Goal: Book appointment/travel/reservation

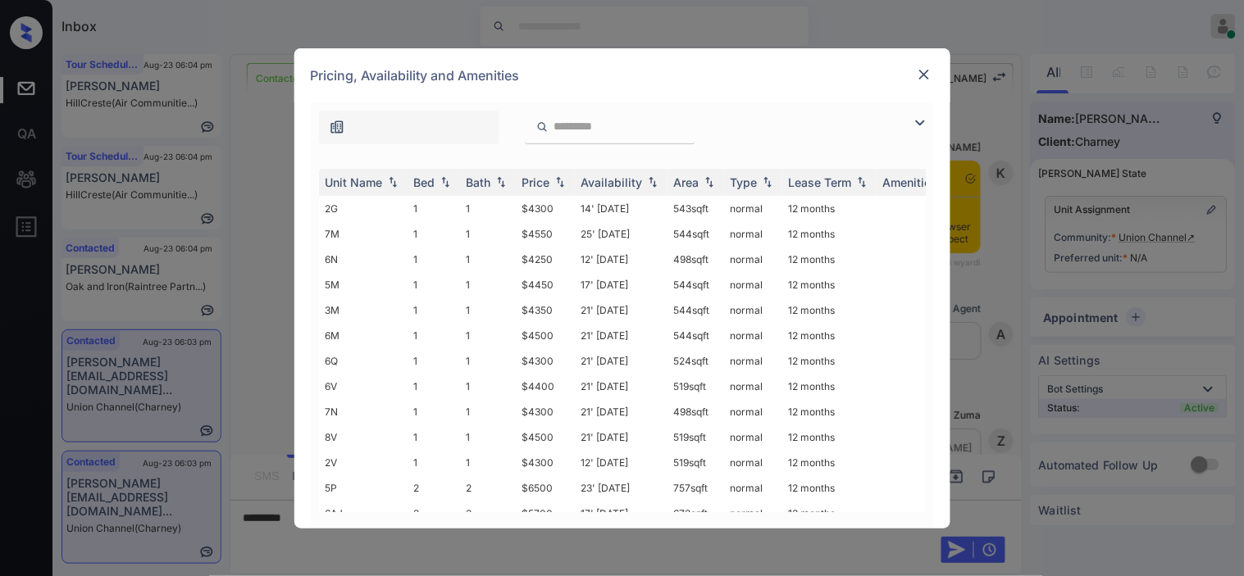
scroll to position [3075, 0]
click at [921, 124] on img at bounding box center [920, 123] width 20 height 20
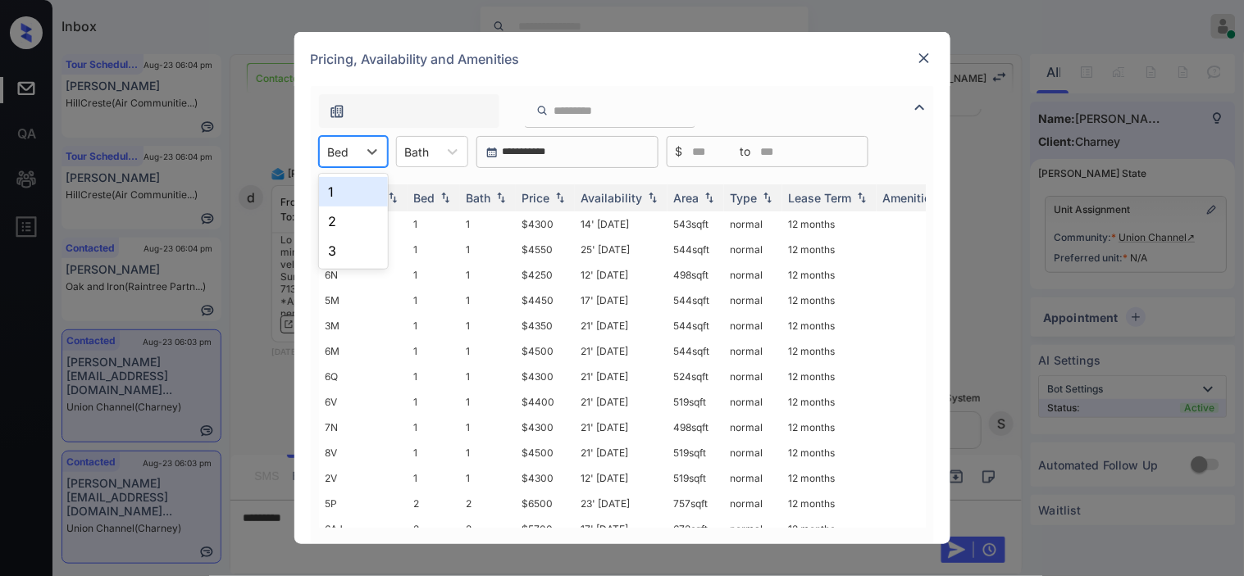
click at [354, 143] on div "Bed" at bounding box center [339, 152] width 38 height 24
click at [343, 225] on div "2" at bounding box center [353, 222] width 69 height 30
click at [558, 189] on th "Price" at bounding box center [545, 197] width 59 height 27
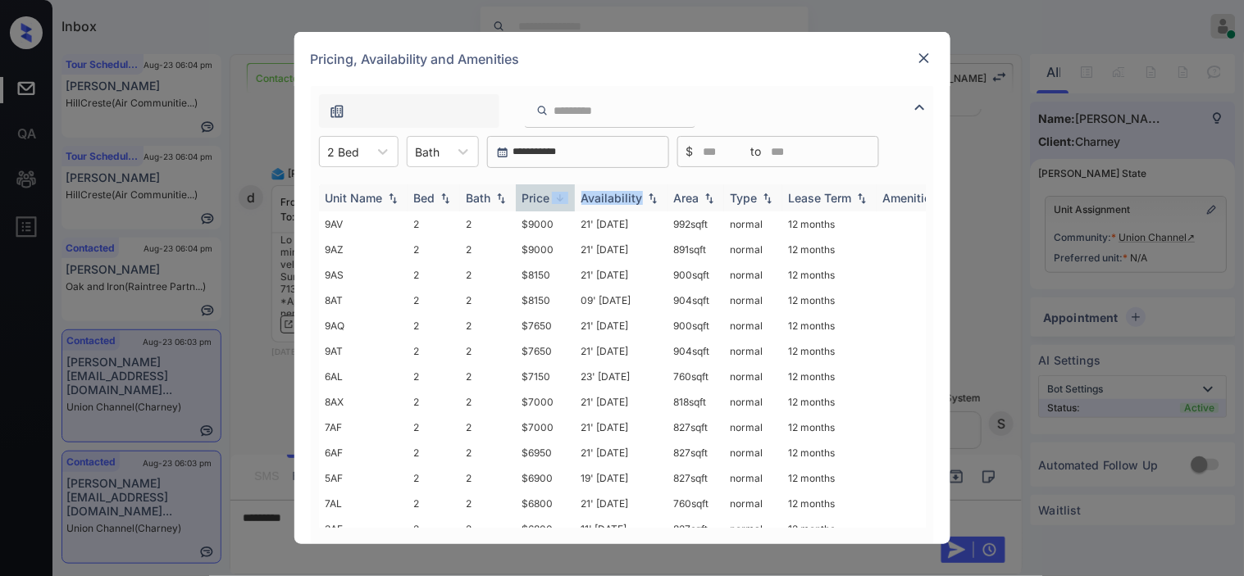
click at [559, 191] on th "Price" at bounding box center [545, 197] width 59 height 27
drag, startPoint x: 523, startPoint y: 222, endPoint x: 583, endPoint y: 222, distance: 59.9
click at [583, 222] on tr "6AJ 2 2 $5700 17' Jun 25 672 sqft normal 12 months" at bounding box center [747, 224] width 857 height 25
copy td "$5700"
click at [542, 222] on td "$5700" at bounding box center [545, 224] width 59 height 25
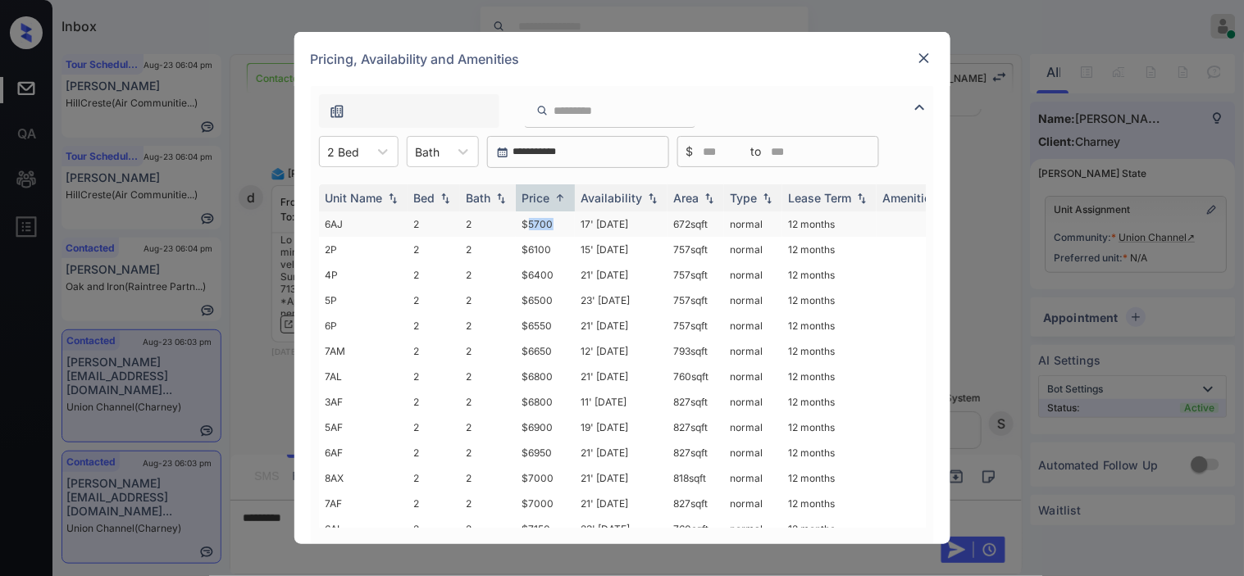
click at [542, 222] on td "$5700" at bounding box center [545, 224] width 59 height 25
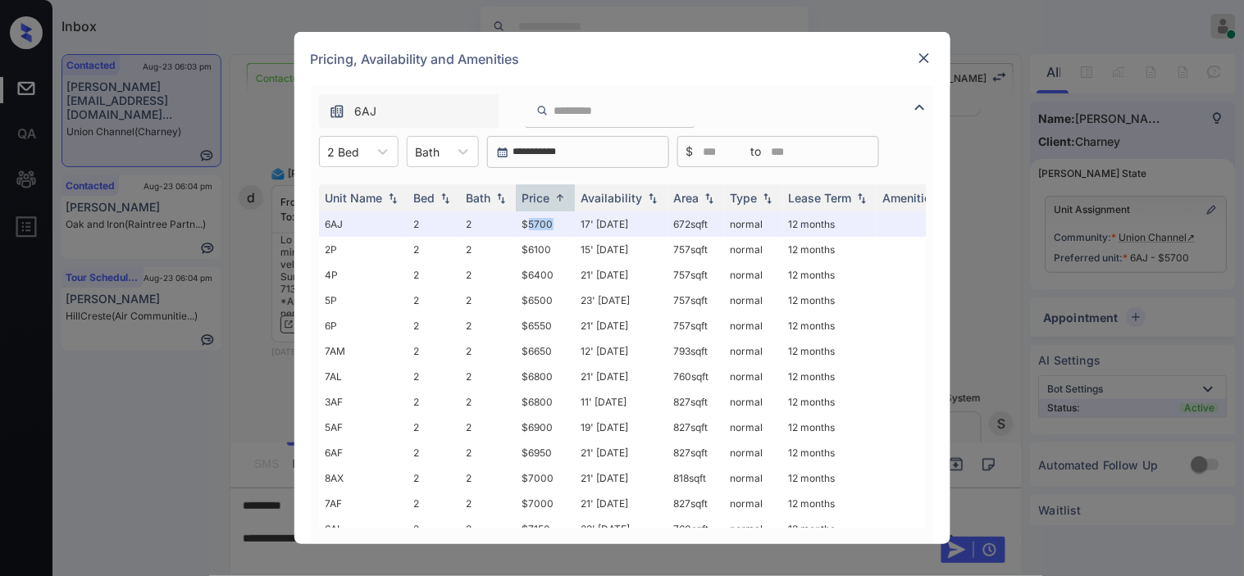
click at [925, 58] on img at bounding box center [924, 58] width 16 height 16
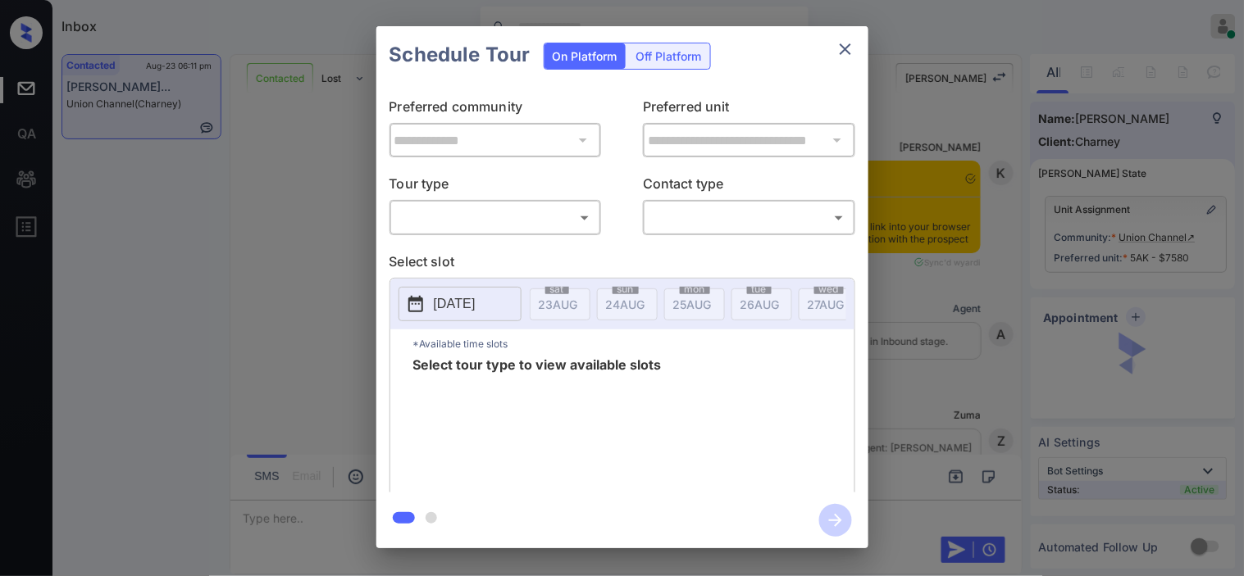
scroll to position [10568, 0]
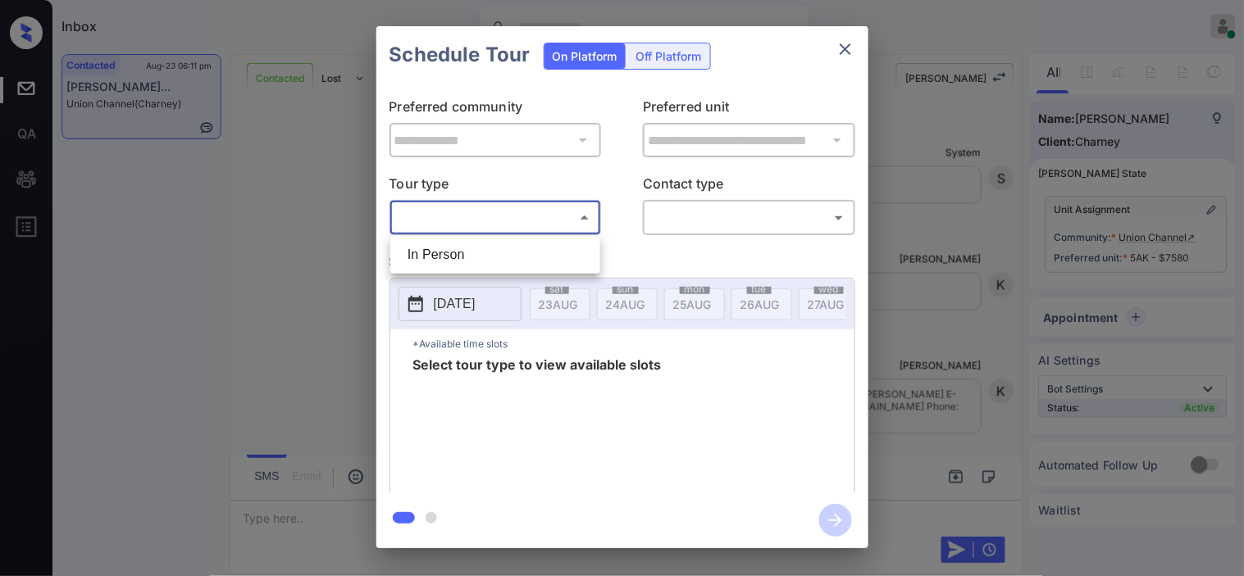
click at [585, 227] on body "Inbox Kristine Capara Online Set yourself offline Set yourself on break Profile…" at bounding box center [622, 288] width 1244 height 576
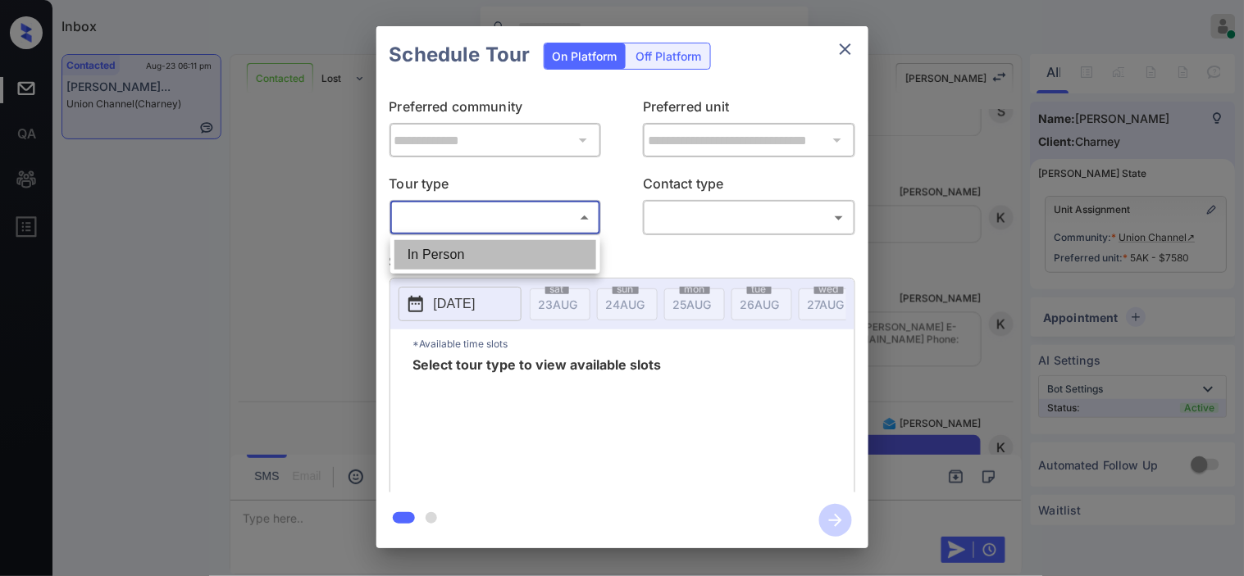
click at [555, 244] on li "In Person" at bounding box center [495, 255] width 202 height 30
type input "********"
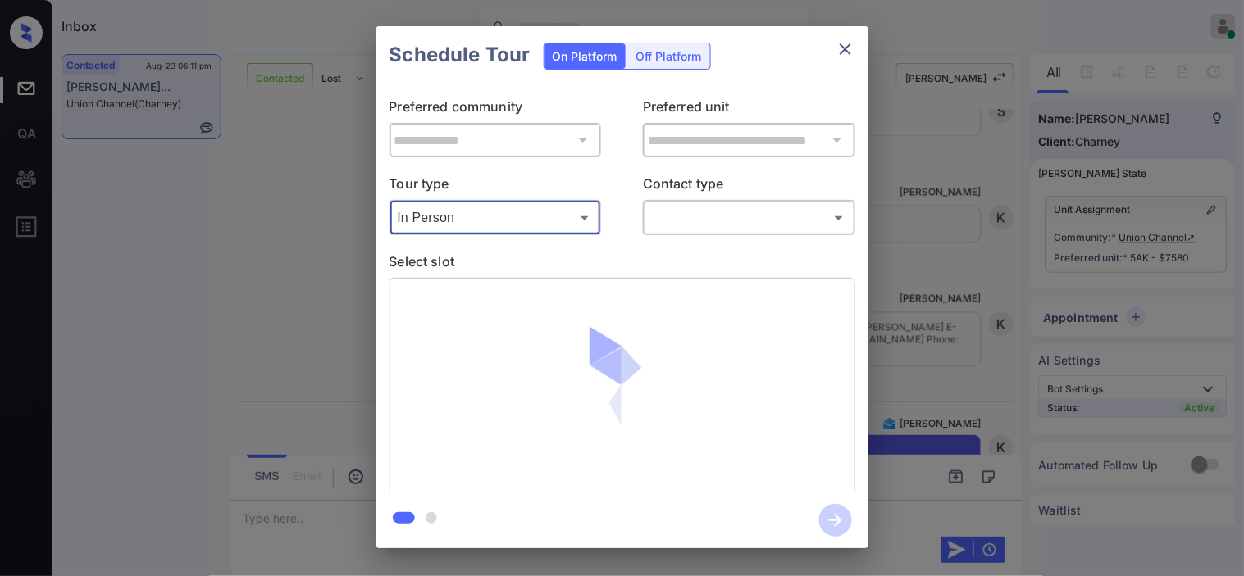
scroll to position [10748, 0]
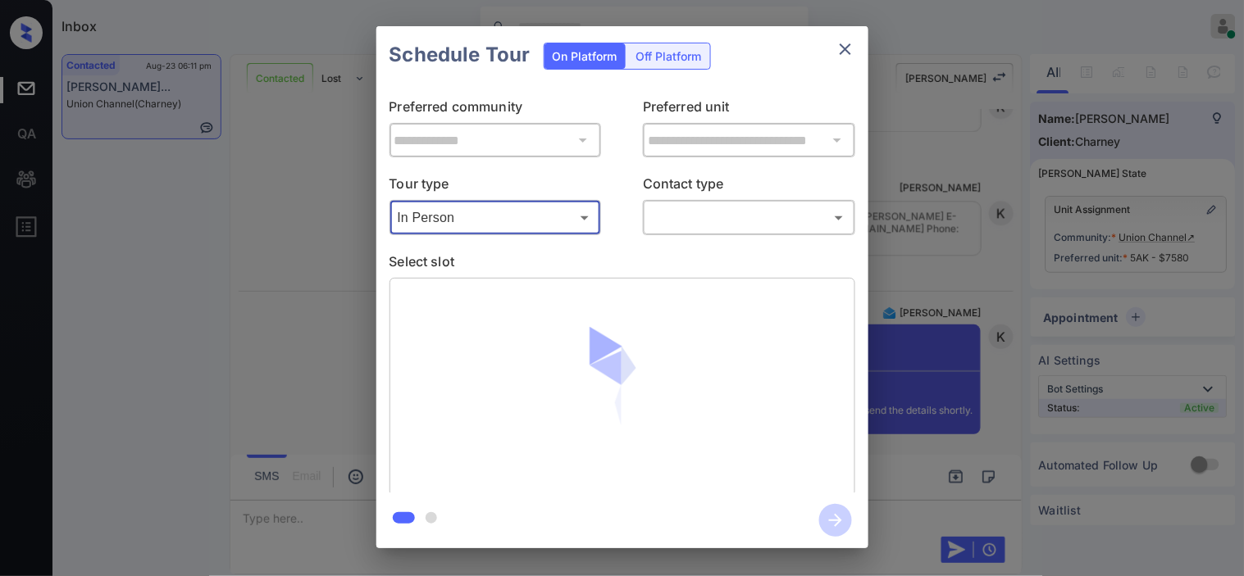
click at [690, 216] on body "Inbox Kristine Capara Online Set yourself offline Set yourself on break Profile…" at bounding box center [622, 288] width 1244 height 576
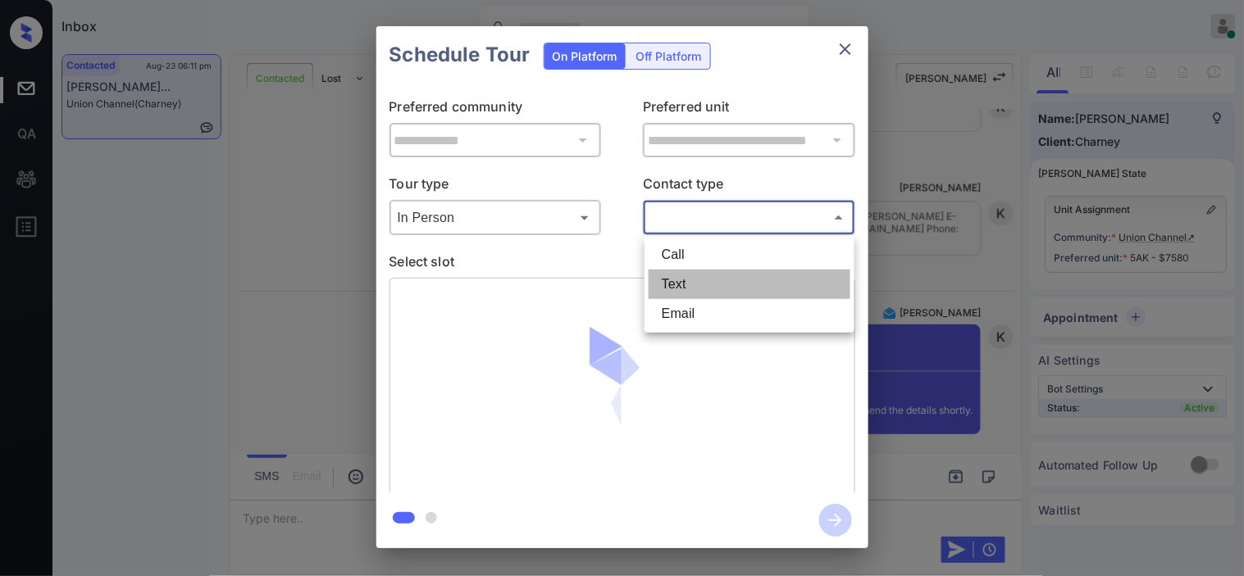
click at [695, 276] on li "Text" at bounding box center [750, 285] width 202 height 30
type input "****"
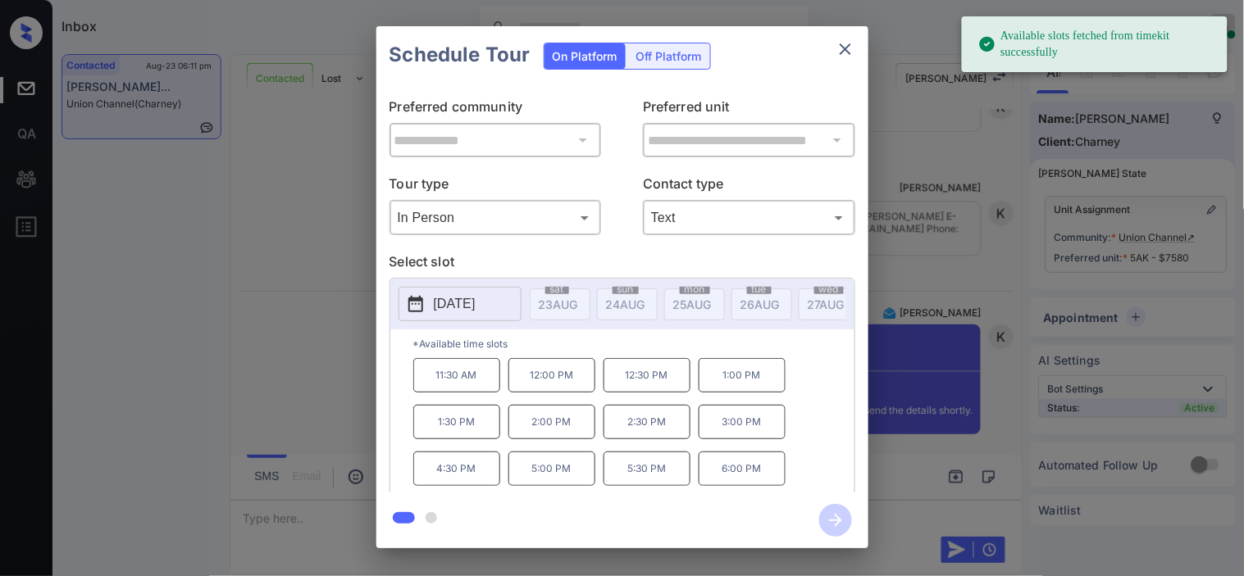
click at [416, 321] on button "[DATE]" at bounding box center [460, 304] width 123 height 34
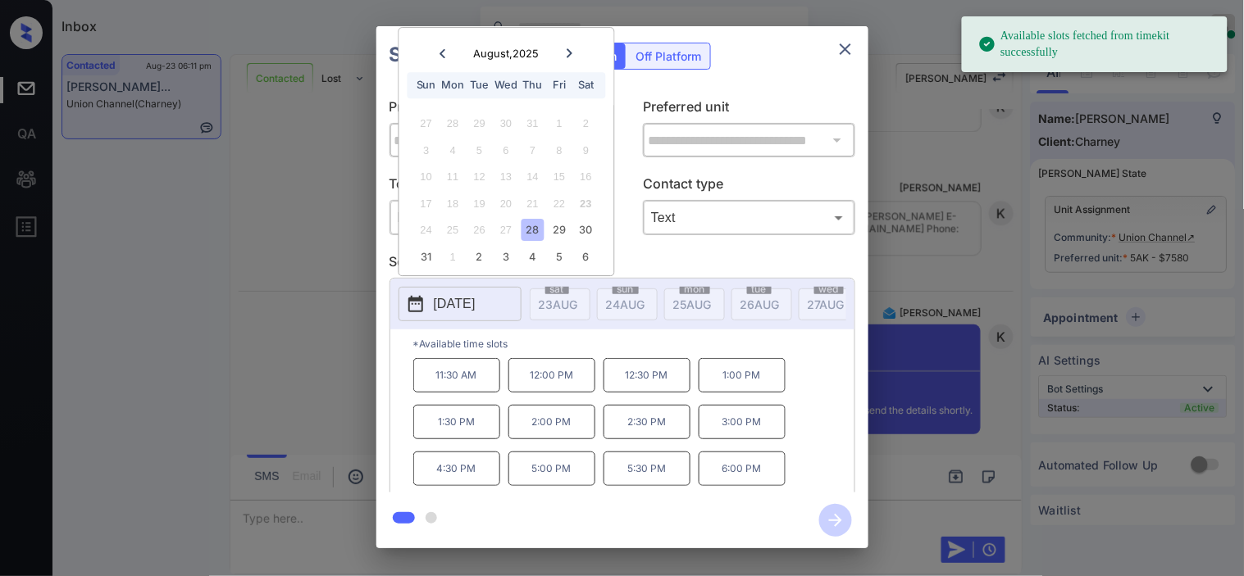
click at [574, 225] on div "24 25 26 27 28 29 30" at bounding box center [506, 230] width 204 height 26
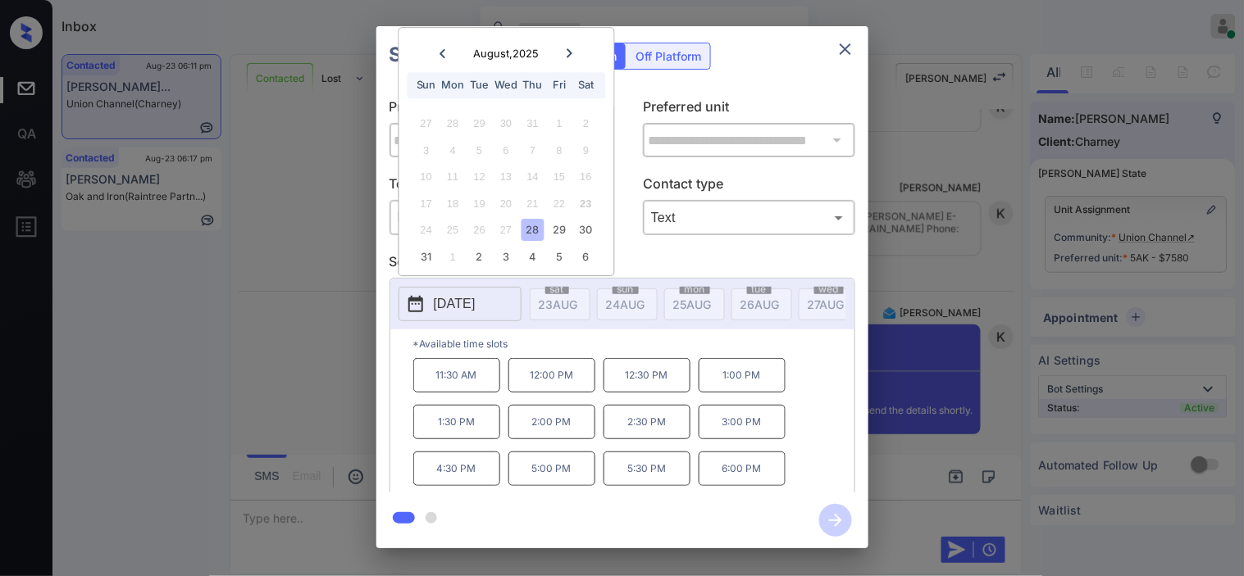
click at [572, 230] on div "24 25 26 27 28 29 30" at bounding box center [506, 230] width 204 height 26
click at [579, 230] on div "30" at bounding box center [586, 231] width 22 height 22
click at [451, 428] on p "12:00 PM" at bounding box center [456, 417] width 87 height 34
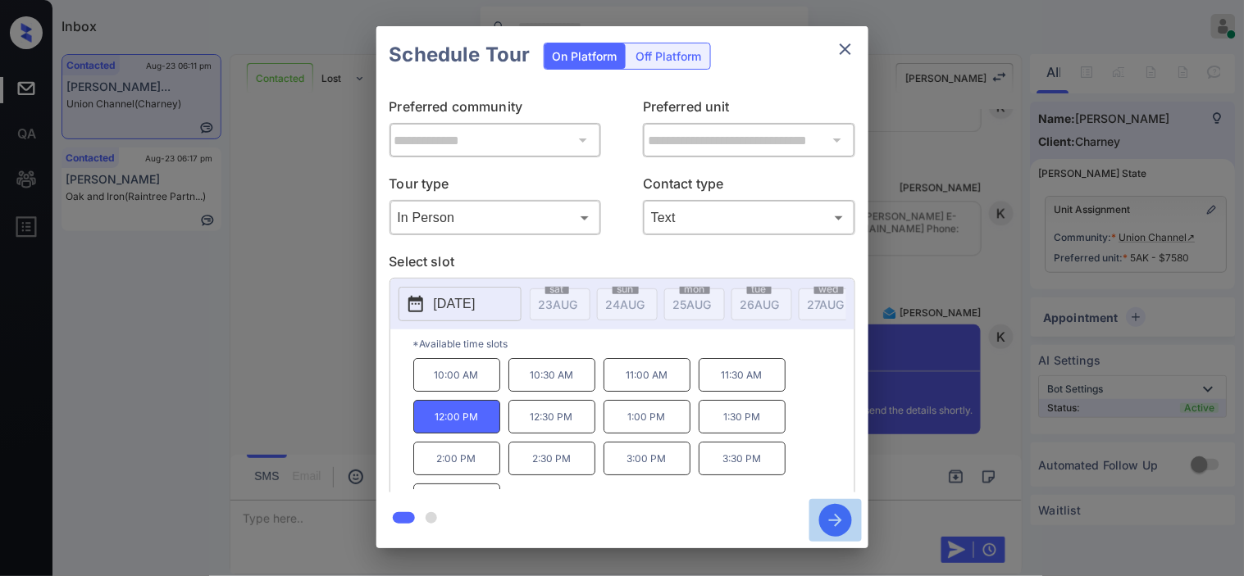
click at [829, 517] on icon "button" at bounding box center [835, 520] width 33 height 33
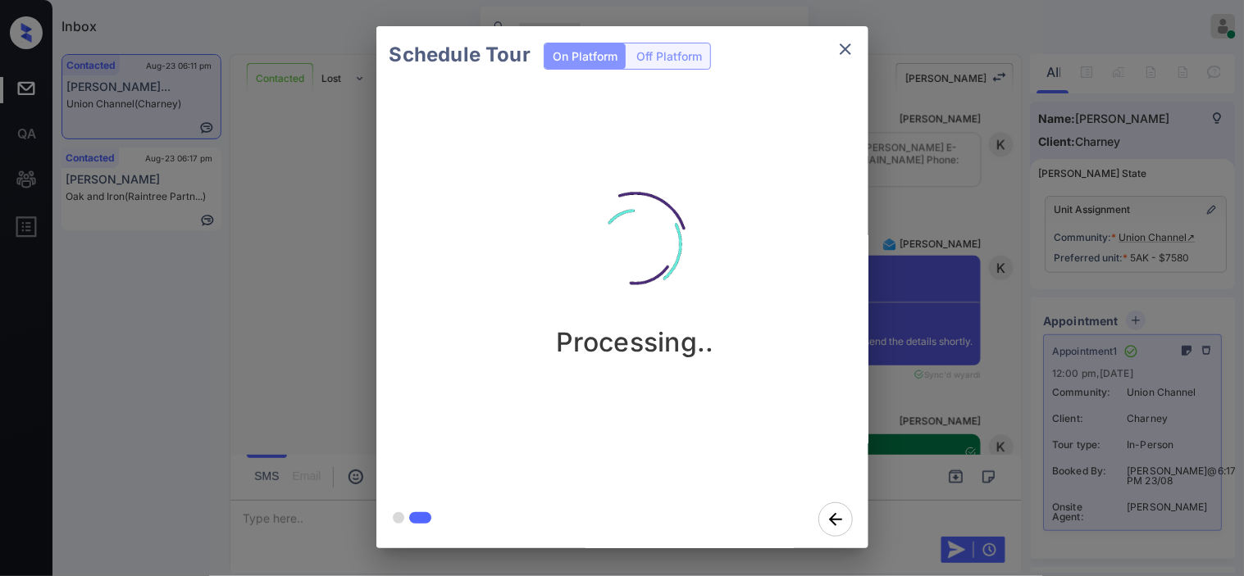
click at [899, 234] on div "Schedule Tour On Platform Off Platform Processing.." at bounding box center [622, 287] width 1244 height 575
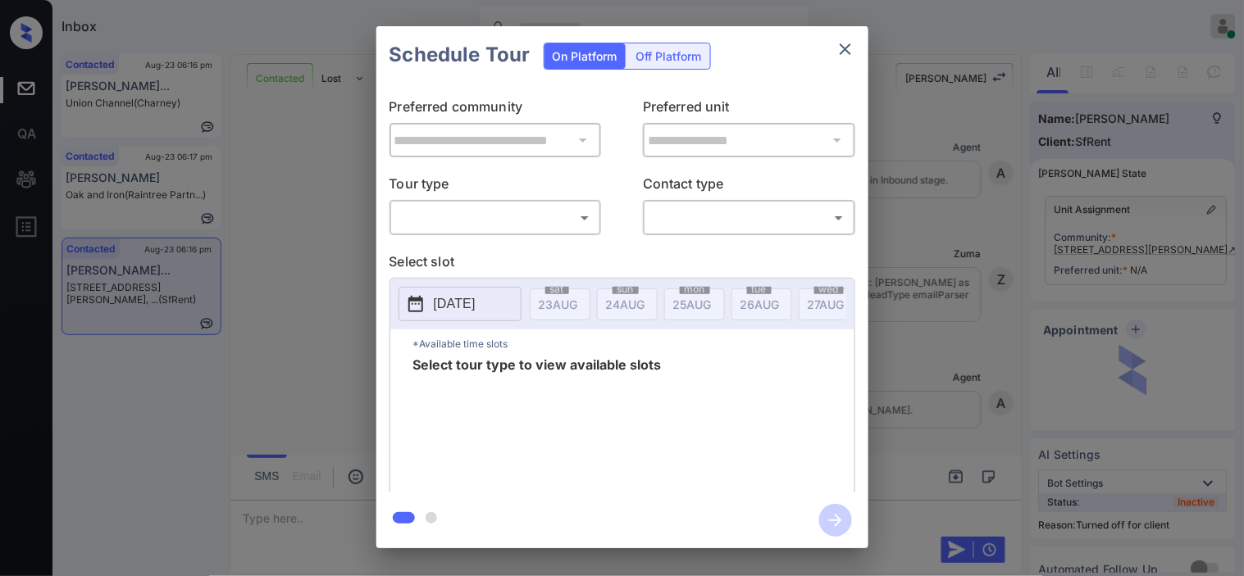
scroll to position [766, 0]
click at [465, 222] on body "Inbox Kristine Capara Online Set yourself offline Set yourself on break Profile…" at bounding box center [622, 288] width 1244 height 576
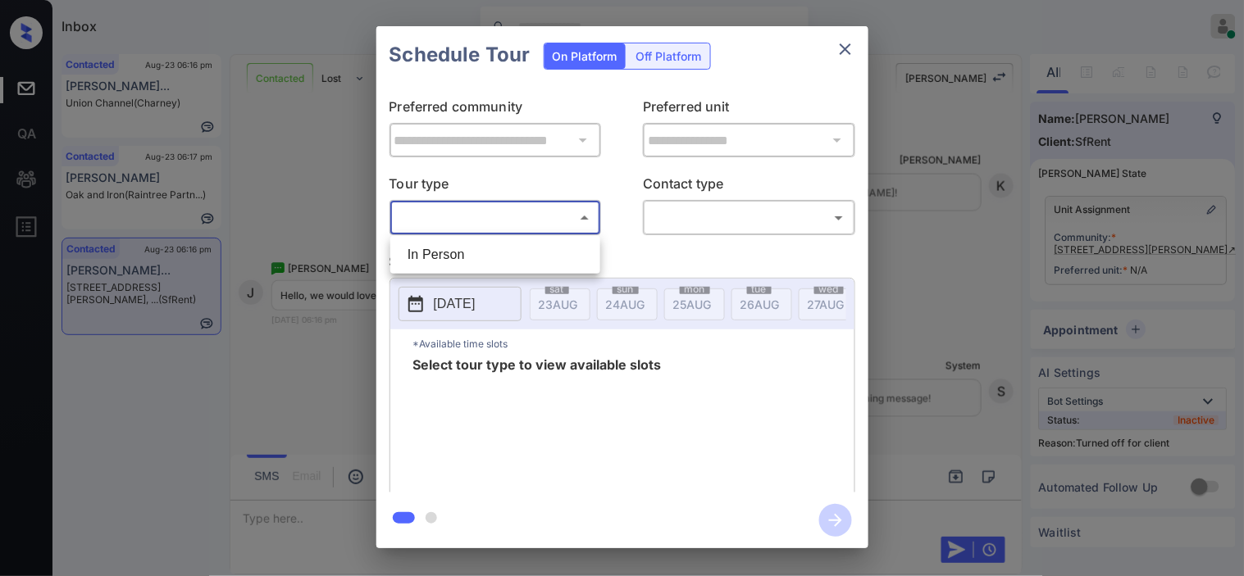
click at [457, 259] on li "In Person" at bounding box center [495, 255] width 202 height 30
type input "********"
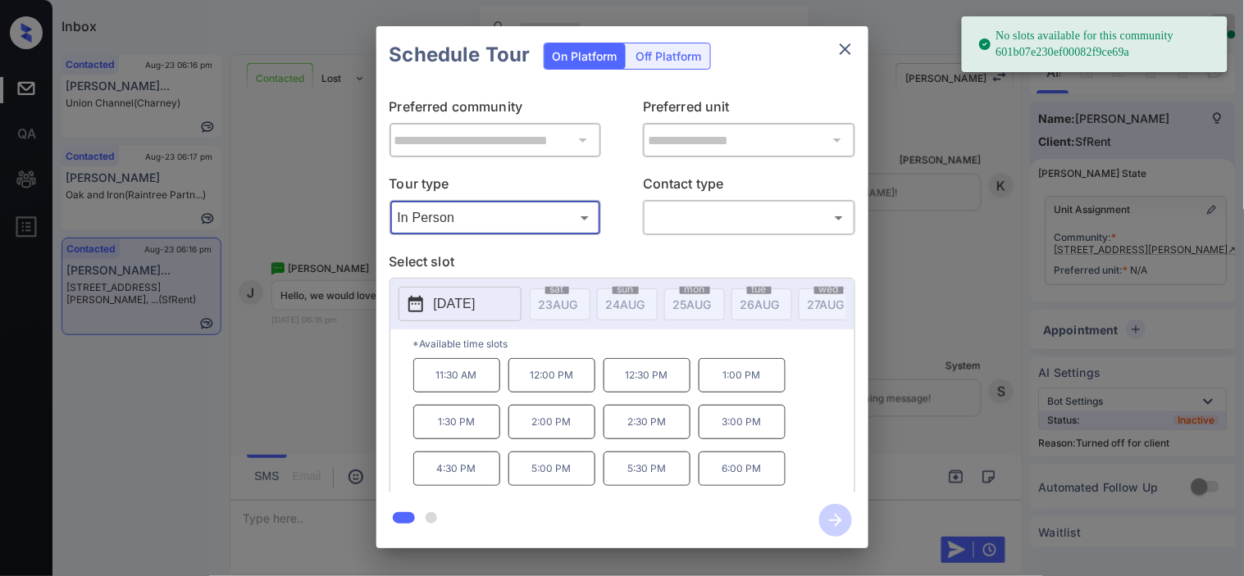
click at [458, 290] on button "2025-08-28" at bounding box center [460, 304] width 123 height 34
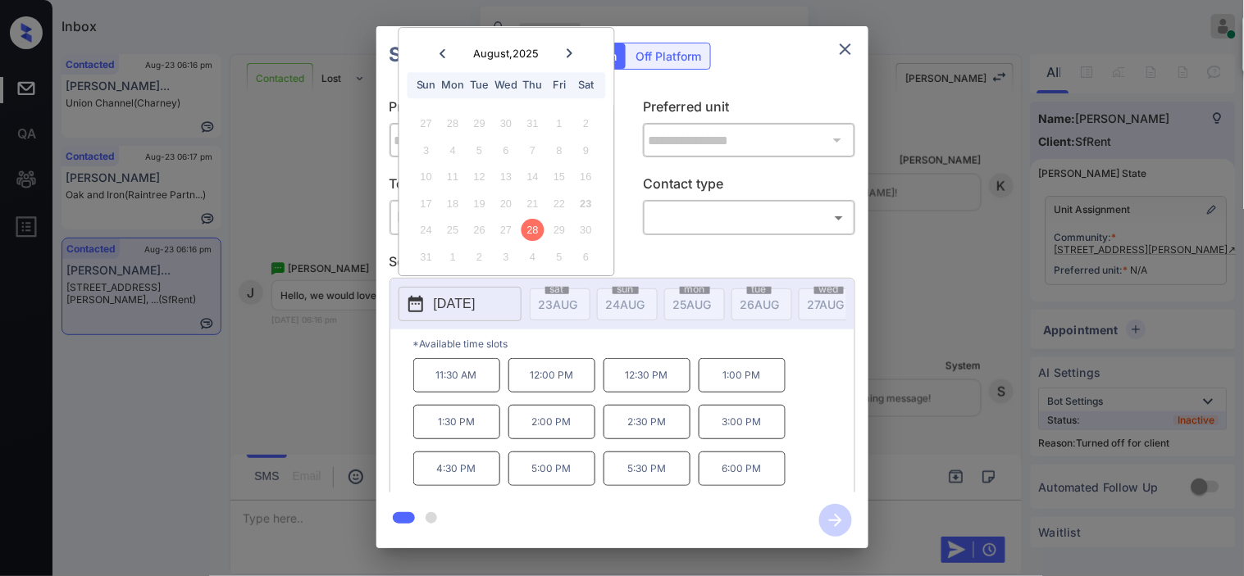
click at [571, 46] on div at bounding box center [569, 53] width 22 height 20
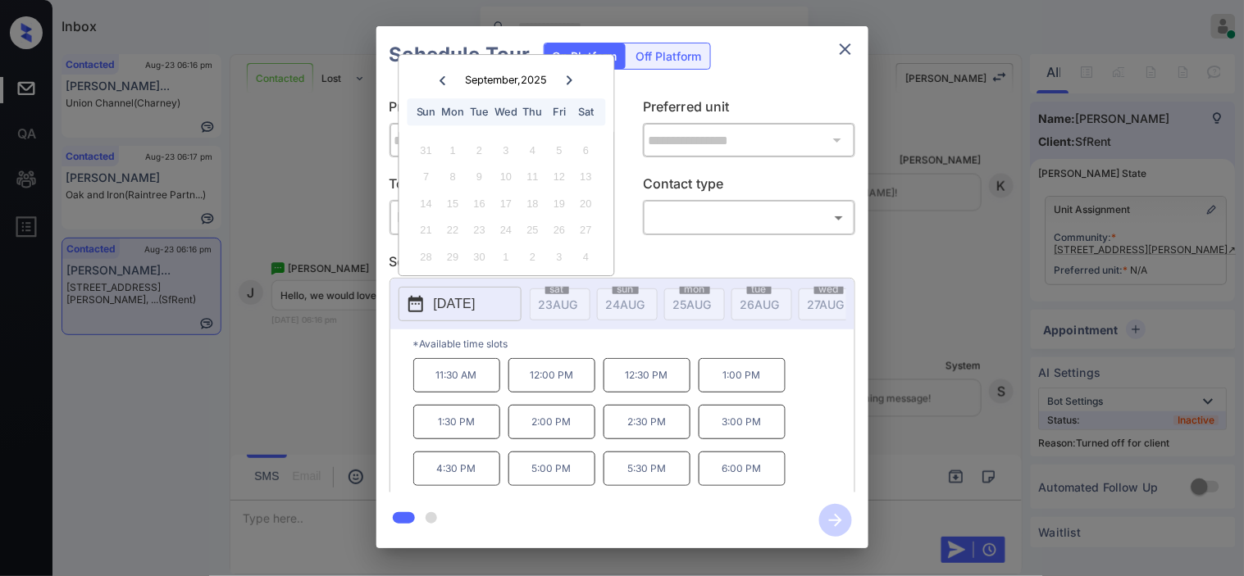
click at [324, 166] on div "**********" at bounding box center [622, 287] width 1244 height 575
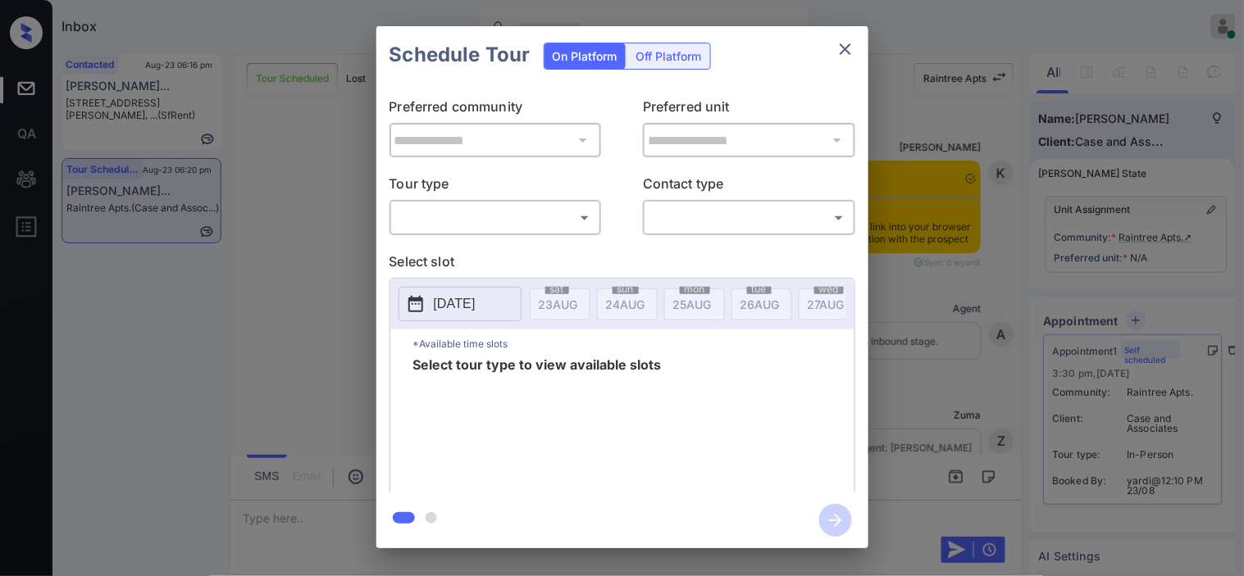
scroll to position [3032, 0]
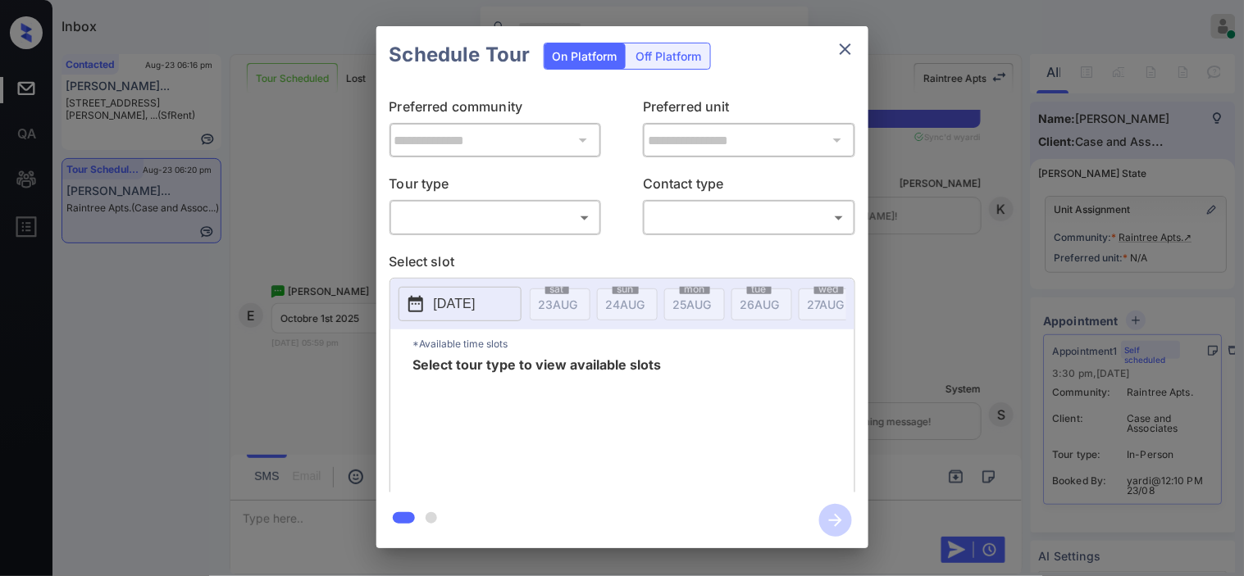
click at [567, 225] on body "Inbox Kristine Capara Online Set yourself offline Set yourself on break Profile…" at bounding box center [622, 288] width 1244 height 576
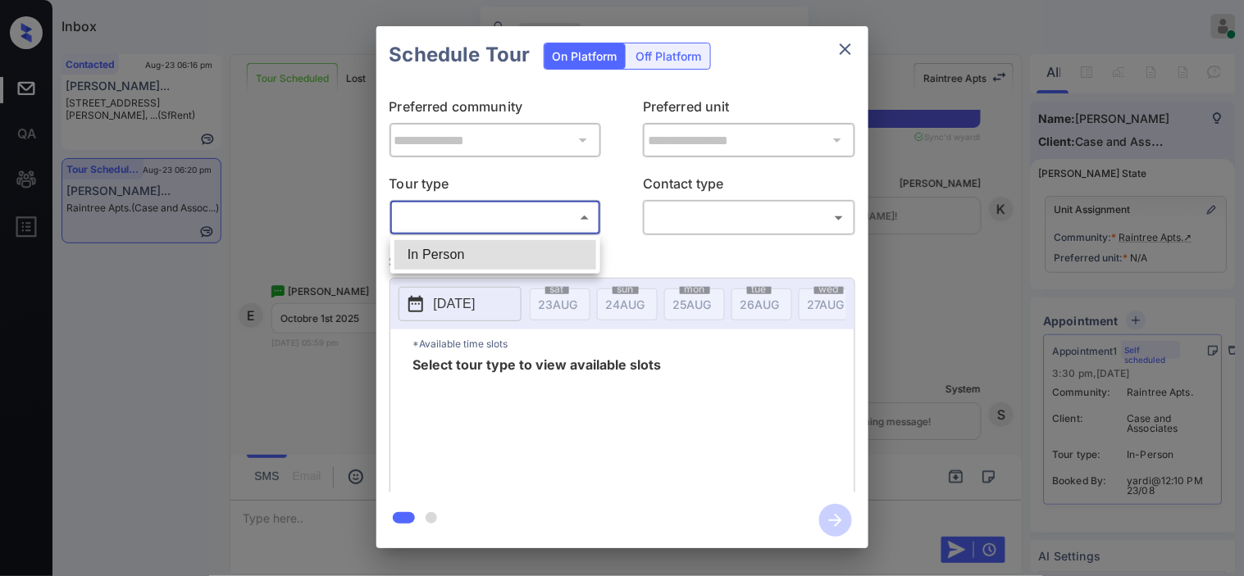
click at [556, 258] on li "In Person" at bounding box center [495, 255] width 202 height 30
type input "********"
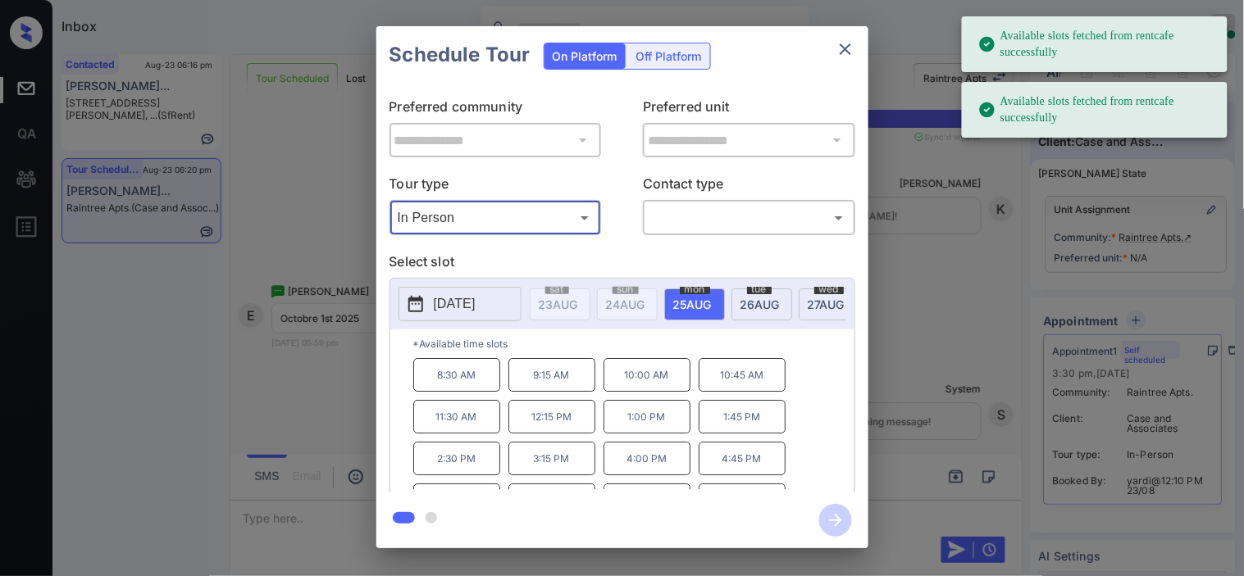
click at [758, 284] on div "2025-08-25 sat 23 AUG sun 24 AUG mon 25 AUG tue 26 AUG wed 27 AUG thu 28 AUG fr…" at bounding box center [622, 304] width 464 height 51
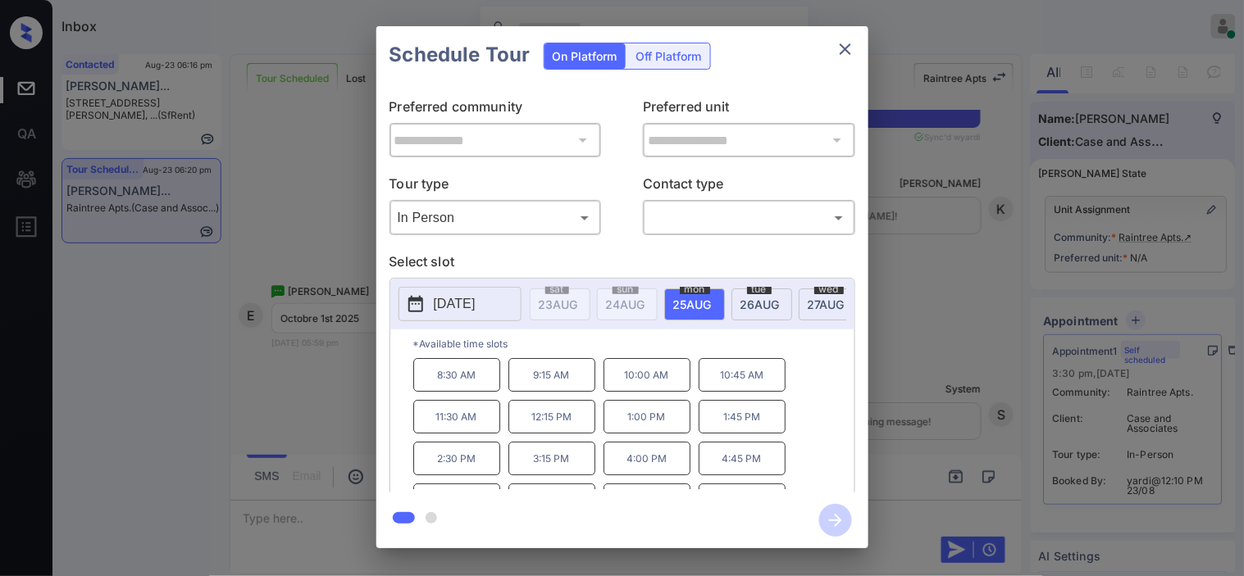
click at [894, 365] on div "**********" at bounding box center [622, 287] width 1244 height 575
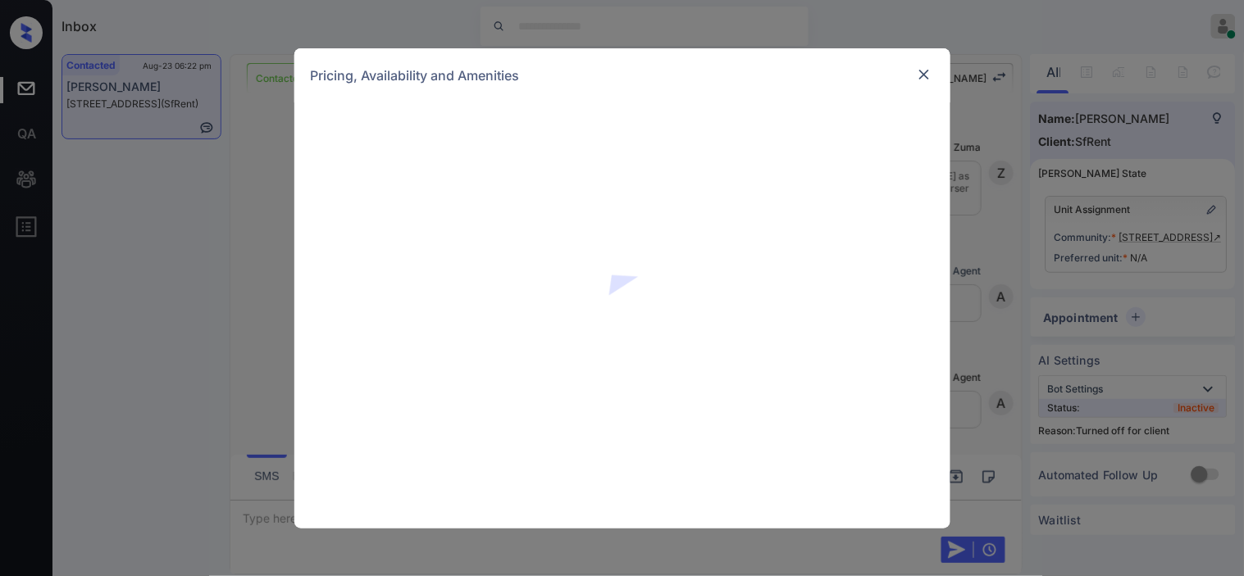
scroll to position [2690, 0]
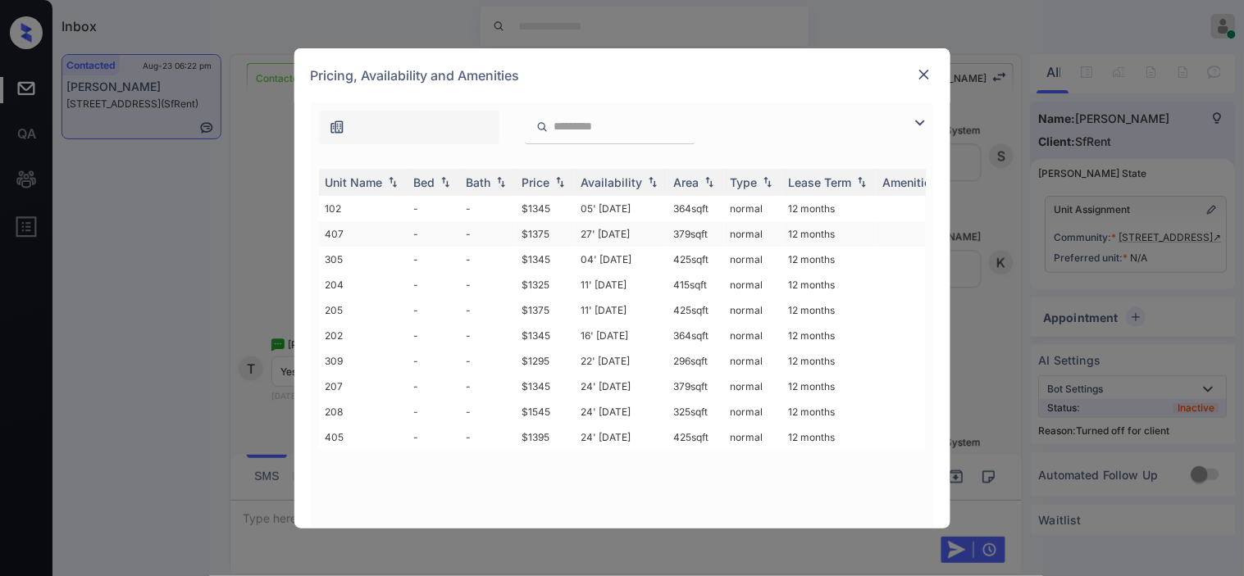
click at [690, 222] on td "379 sqft" at bounding box center [695, 233] width 57 height 25
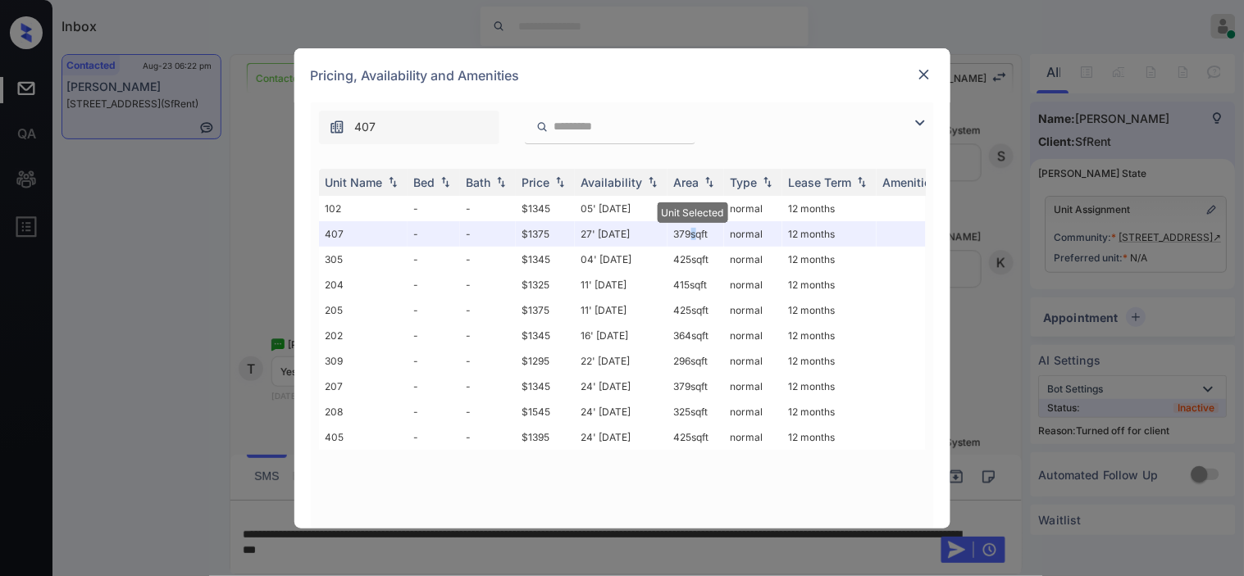
click at [917, 75] on img at bounding box center [924, 74] width 16 height 16
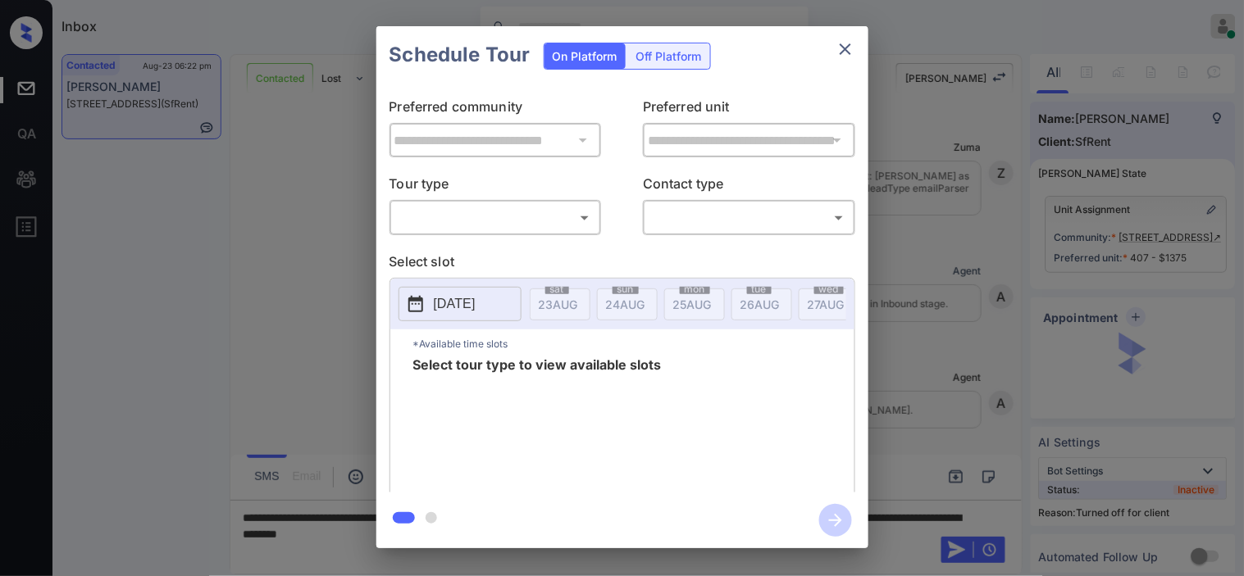
scroll to position [3183, 0]
click at [662, 60] on div "Off Platform" at bounding box center [669, 55] width 82 height 25
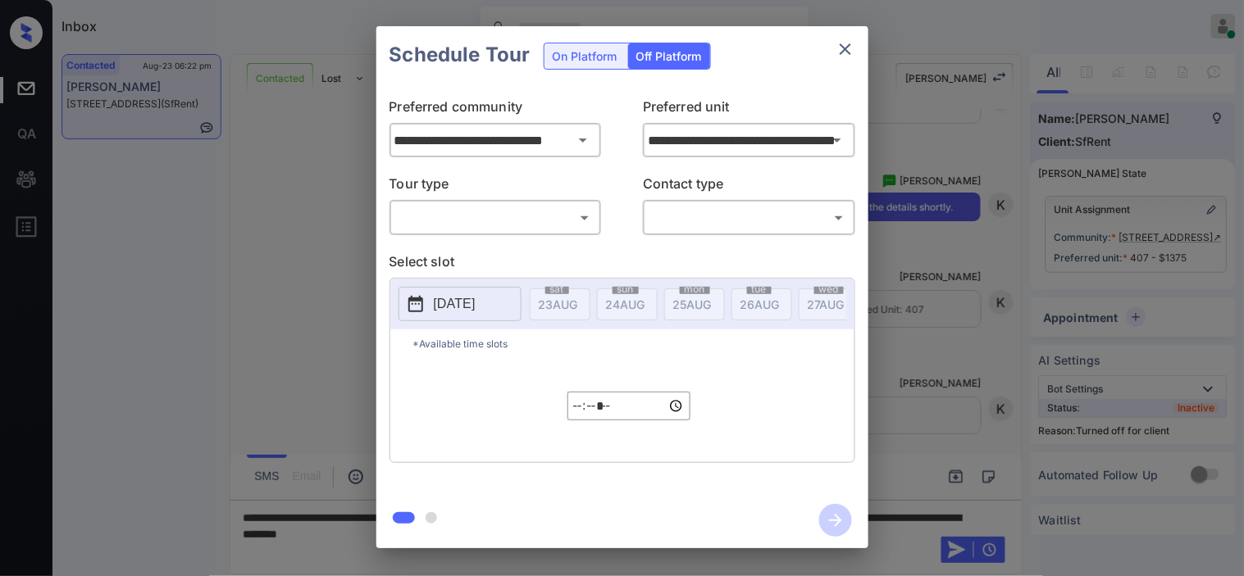
click at [567, 213] on body "Inbox [PERSON_NAME] Online Set yourself offline Set yourself on break Profile S…" at bounding box center [622, 288] width 1244 height 576
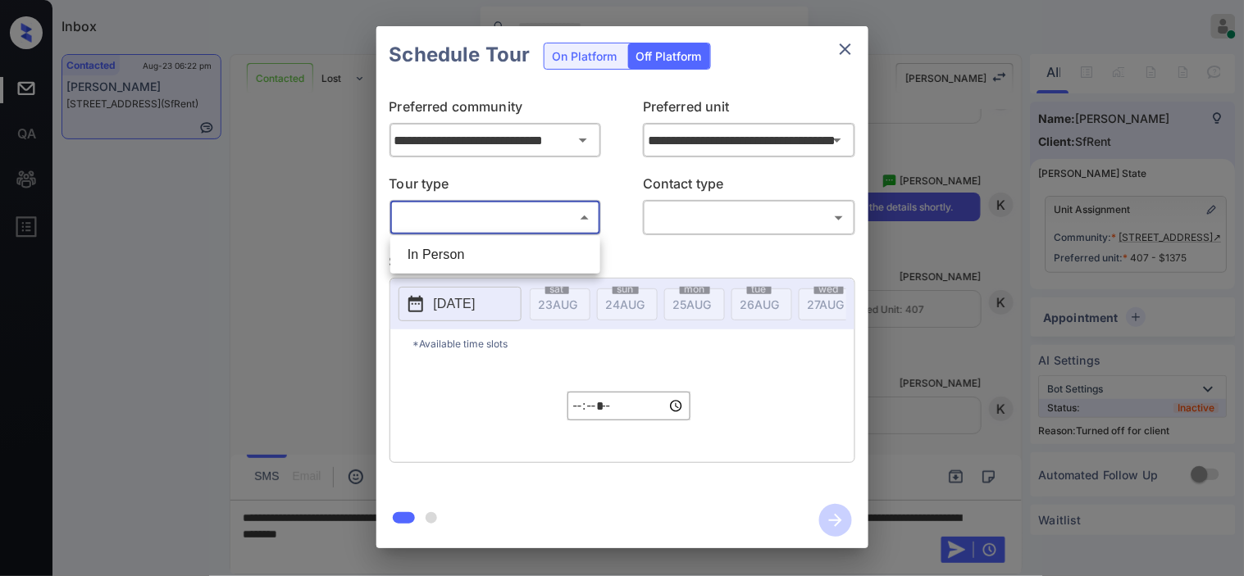
click at [545, 260] on li "In Person" at bounding box center [495, 255] width 202 height 30
type input "********"
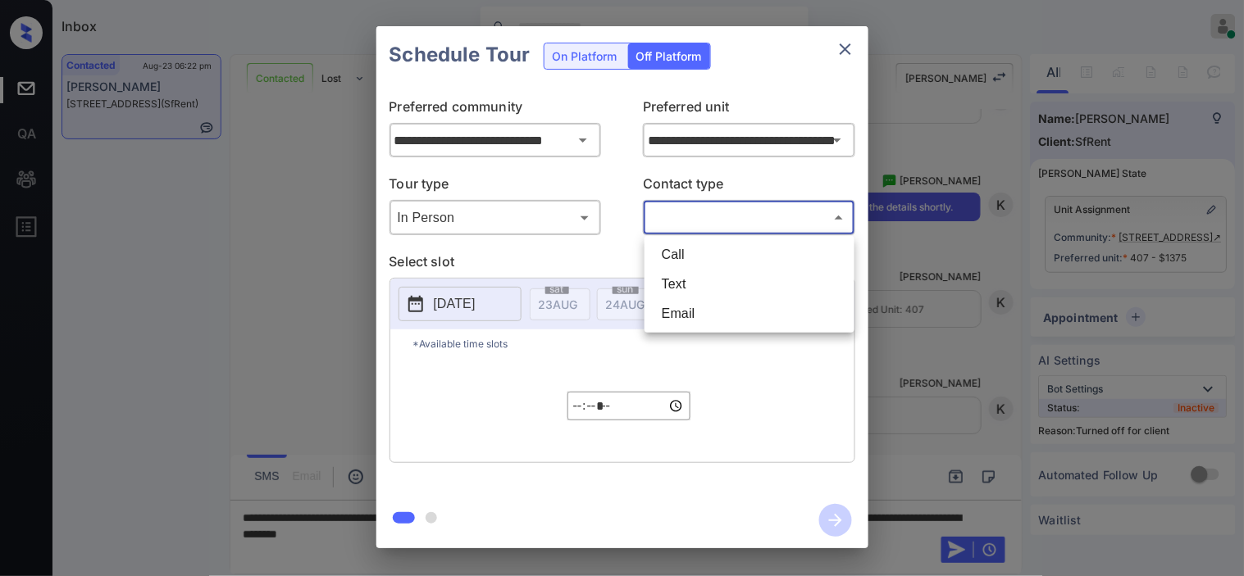
click at [686, 215] on body "Inbox [PERSON_NAME] Online Set yourself offline Set yourself on break Profile S…" at bounding box center [622, 288] width 1244 height 576
click at [690, 274] on li "Text" at bounding box center [750, 285] width 202 height 30
type input "****"
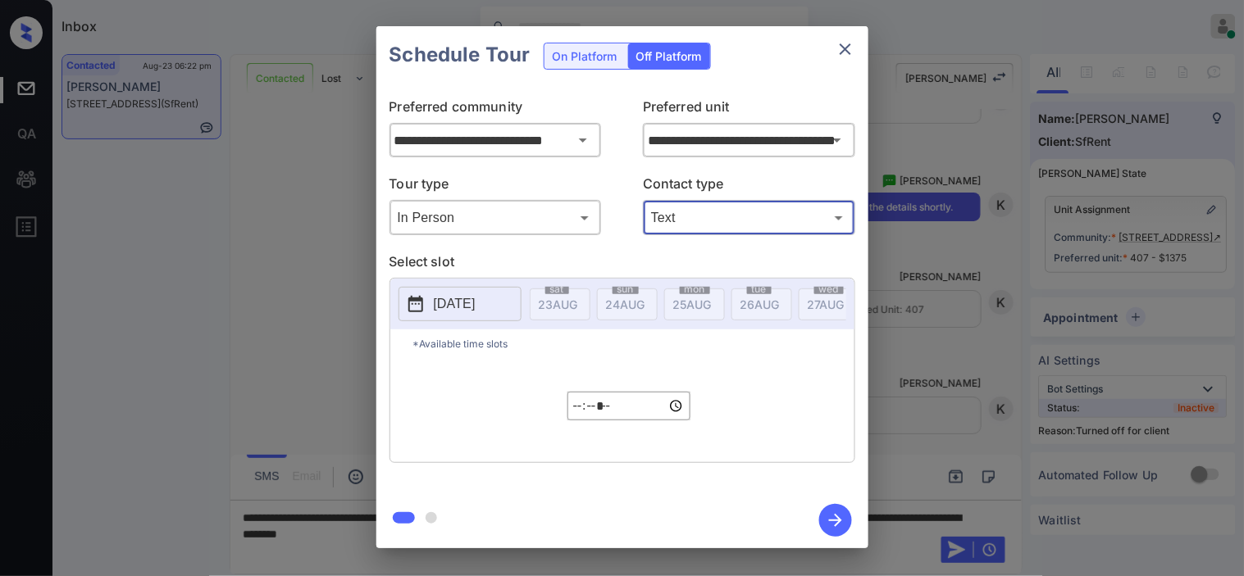
click at [476, 304] on p "[DATE]" at bounding box center [455, 304] width 42 height 20
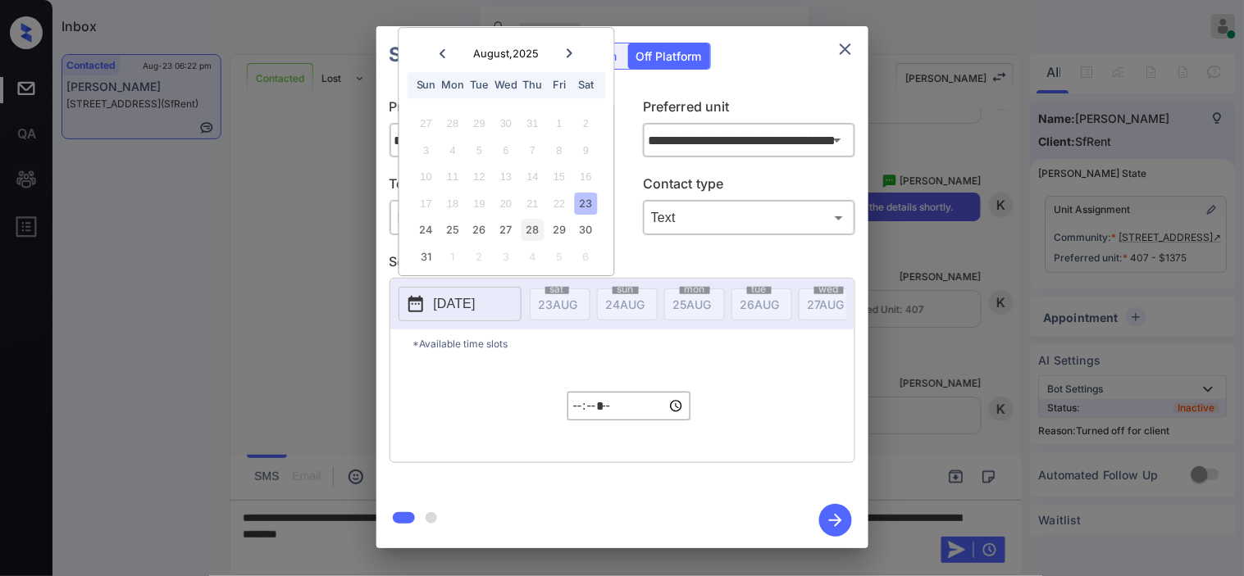
click at [538, 234] on div "28" at bounding box center [533, 231] width 22 height 22
click at [577, 413] on input "*****" at bounding box center [628, 406] width 123 height 29
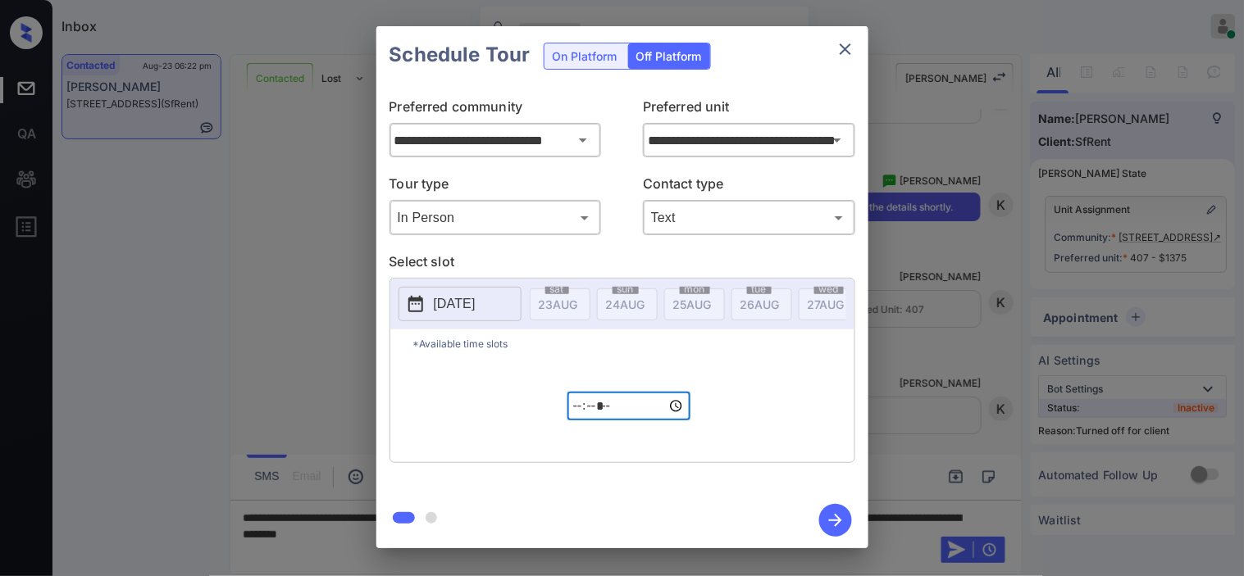
type input "*****"
click at [826, 518] on icon "button" at bounding box center [835, 520] width 33 height 33
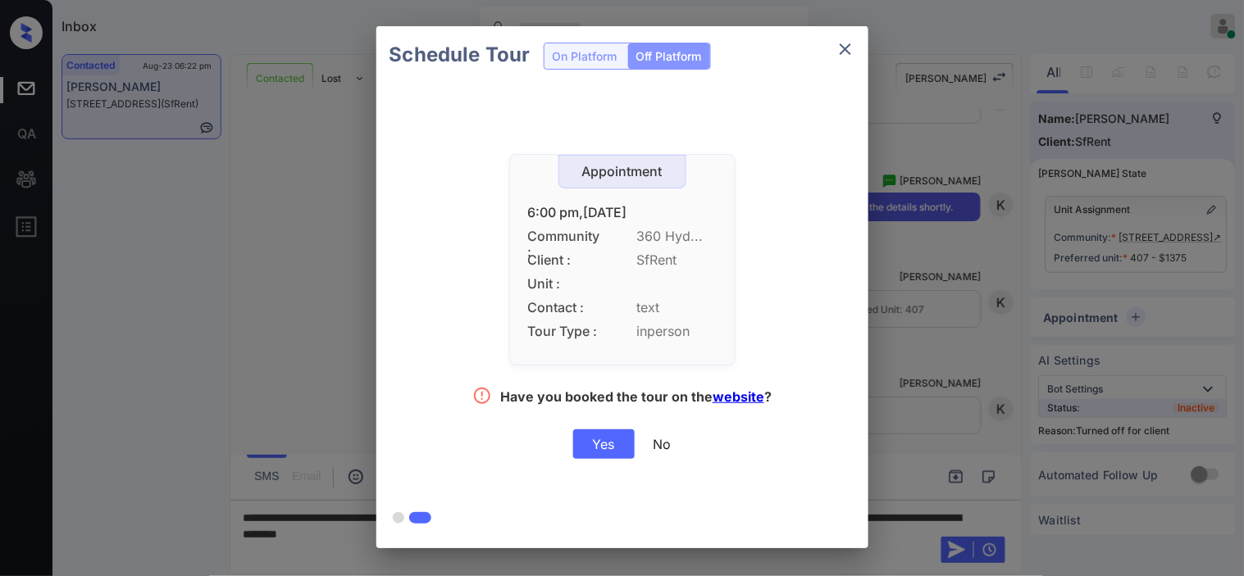
click at [608, 447] on div "Yes" at bounding box center [603, 445] width 61 height 30
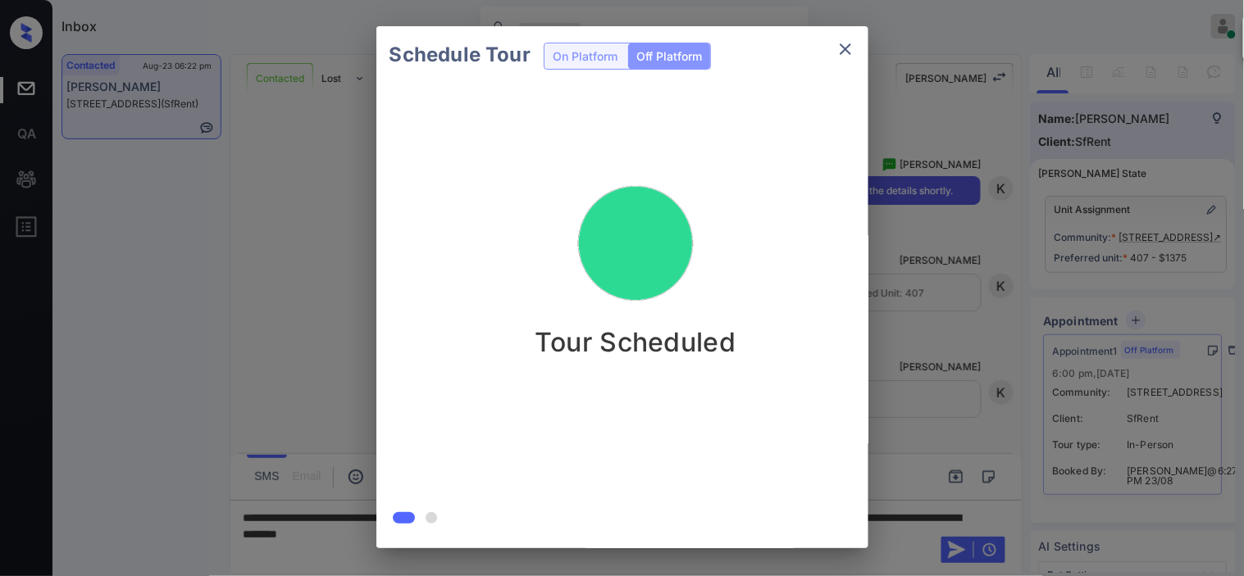
scroll to position [3289, 0]
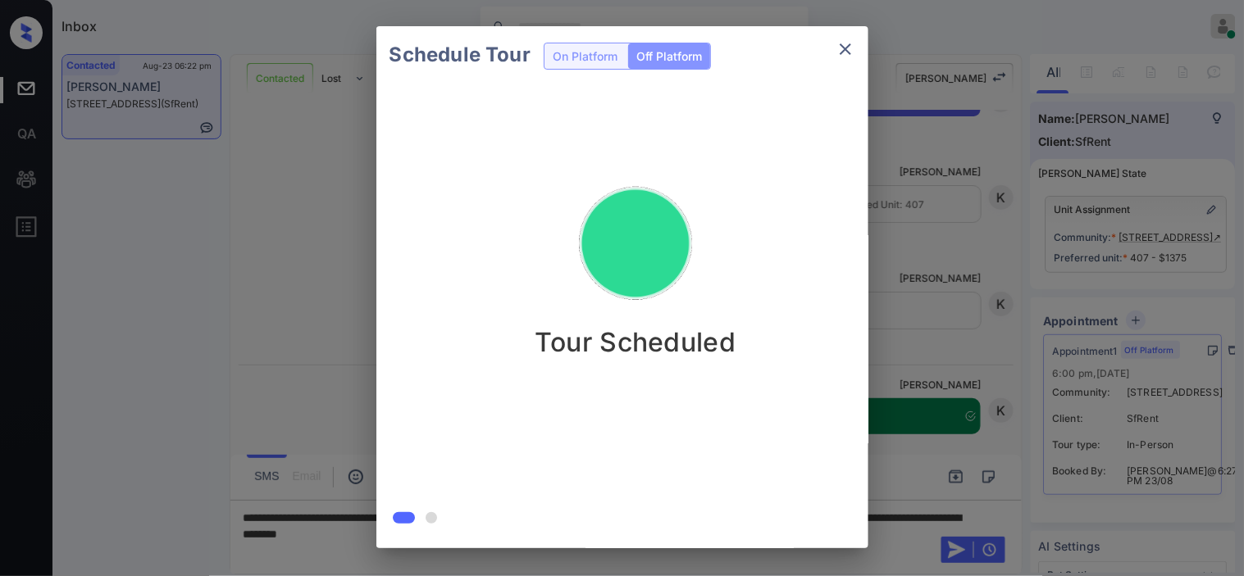
click at [894, 257] on div "Schedule Tour On Platform Off Platform Tour Scheduled" at bounding box center [622, 287] width 1244 height 575
